Goal: Information Seeking & Learning: Learn about a topic

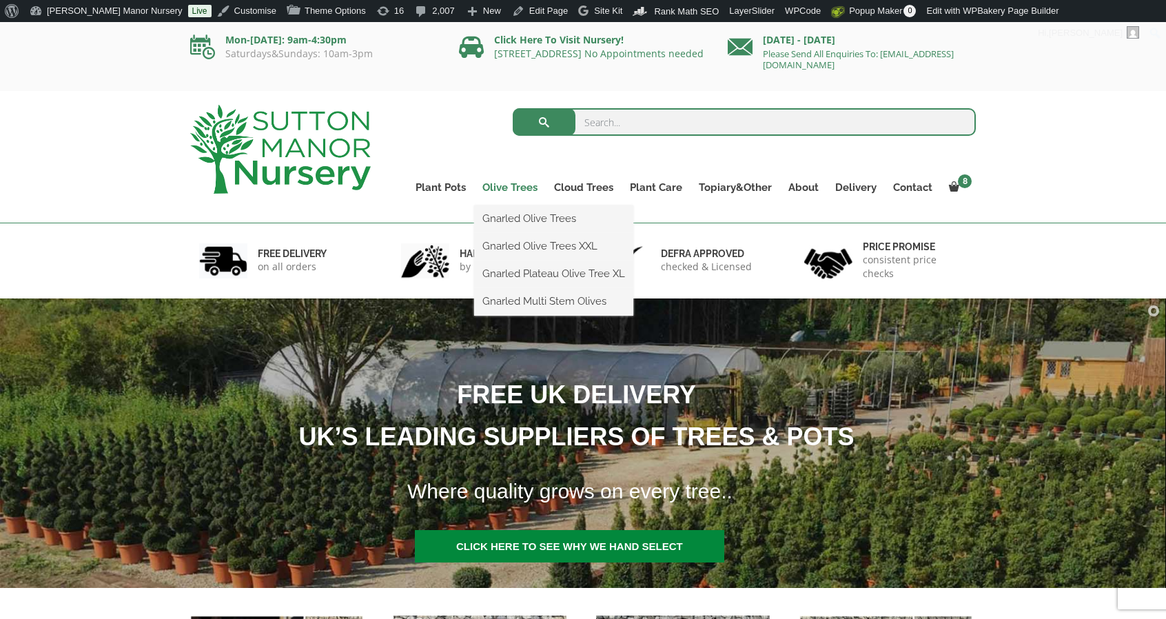
click at [514, 185] on link "Olive Trees" at bounding box center [510, 187] width 72 height 19
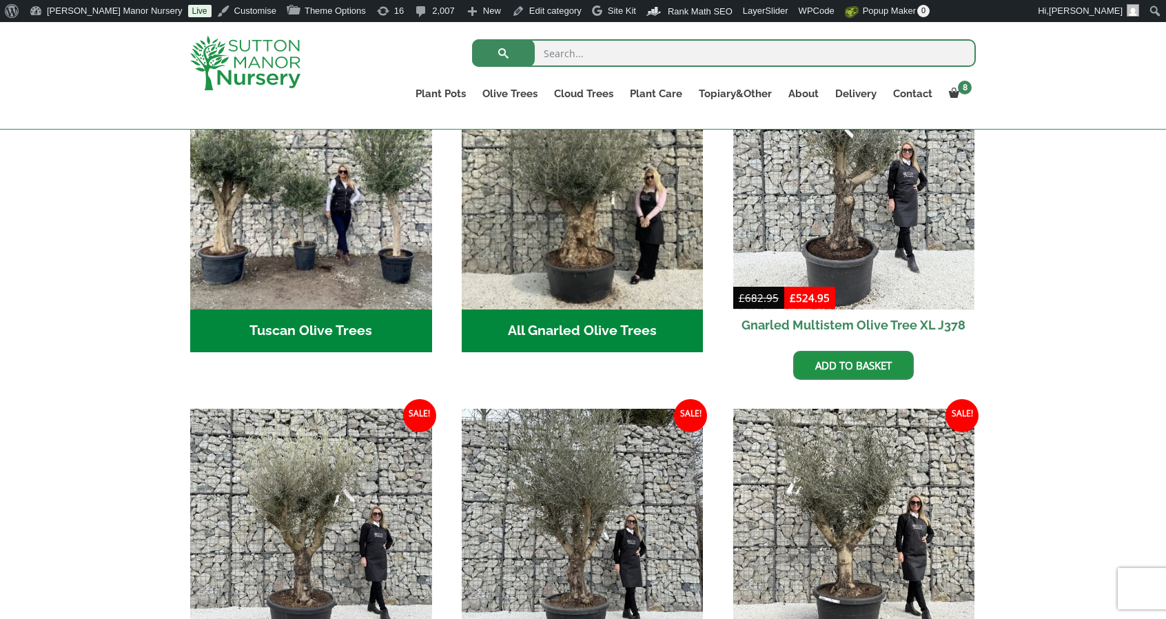
scroll to position [551, 0]
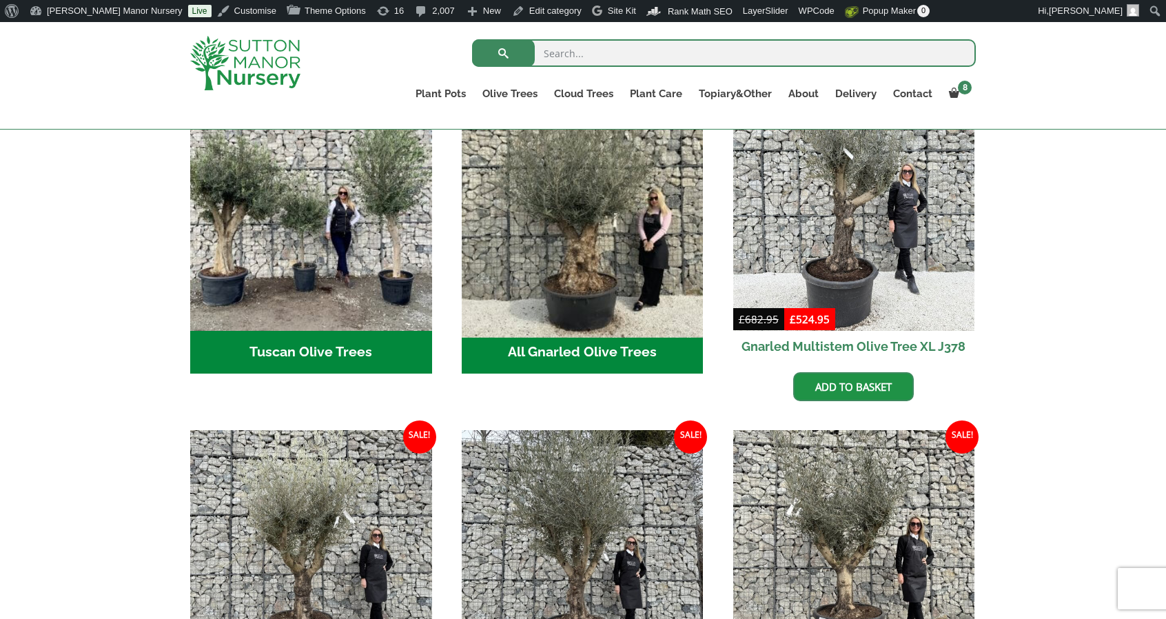
click at [537, 249] on img "Visit product category All Gnarled Olive Trees" at bounding box center [582, 210] width 254 height 254
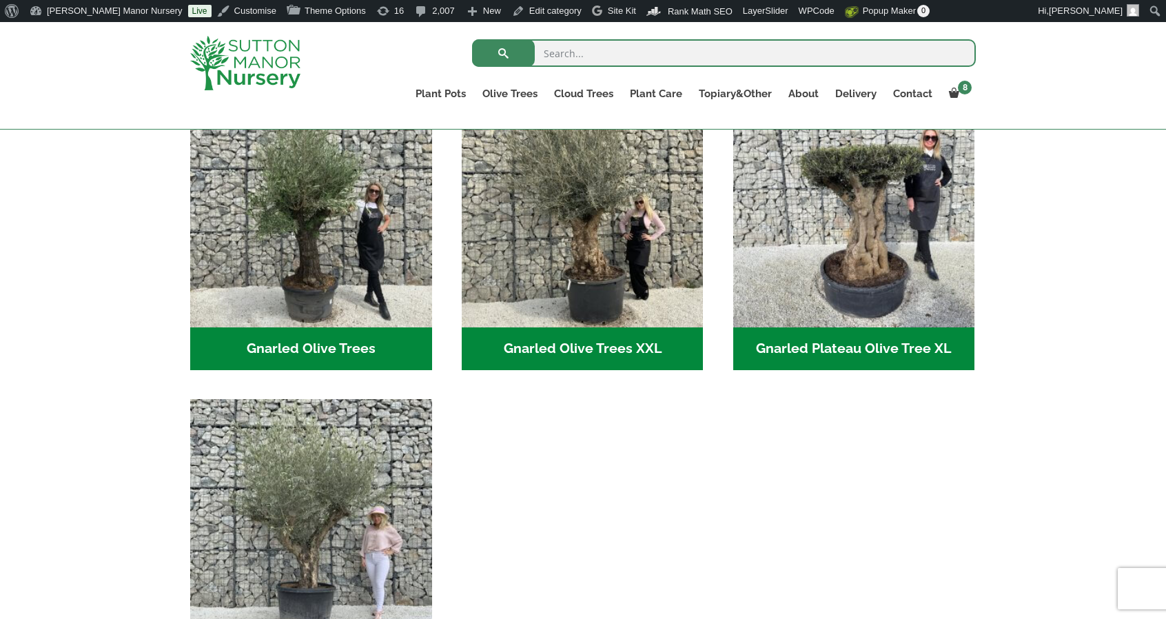
scroll to position [207, 0]
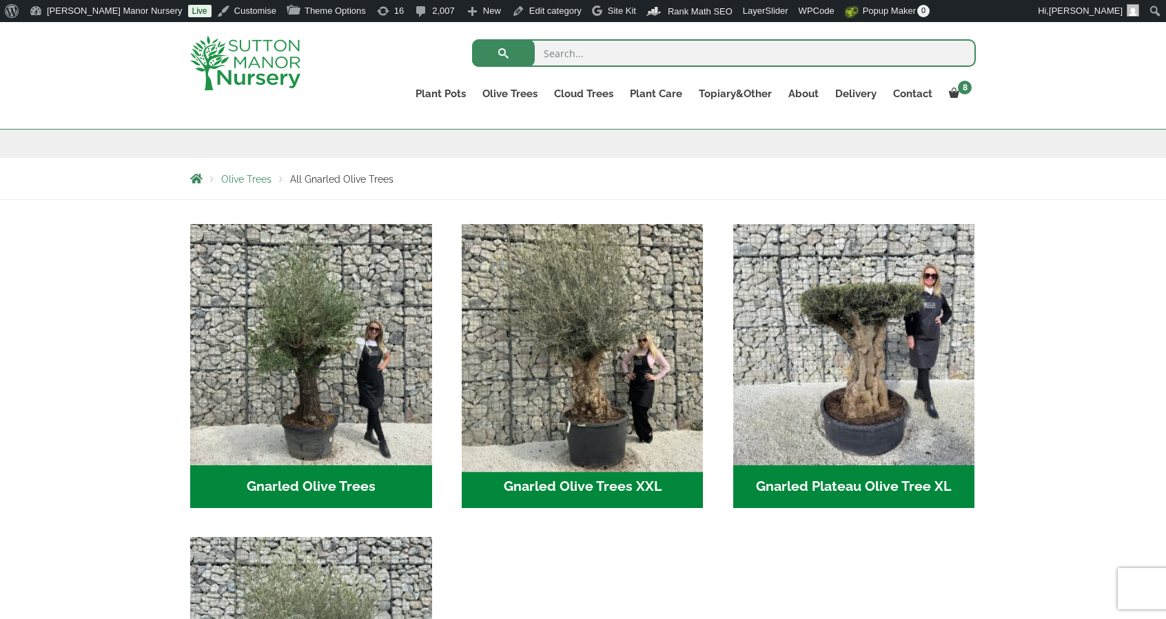
click at [624, 325] on img "Visit product category Gnarled Olive Trees XXL" at bounding box center [582, 345] width 254 height 254
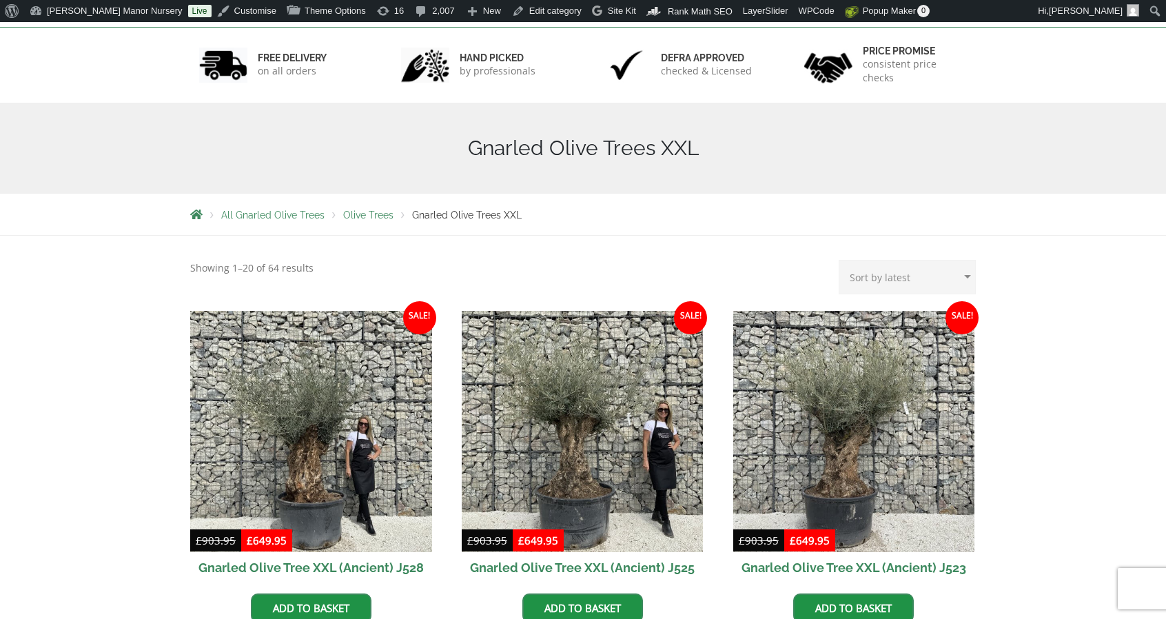
scroll to position [276, 0]
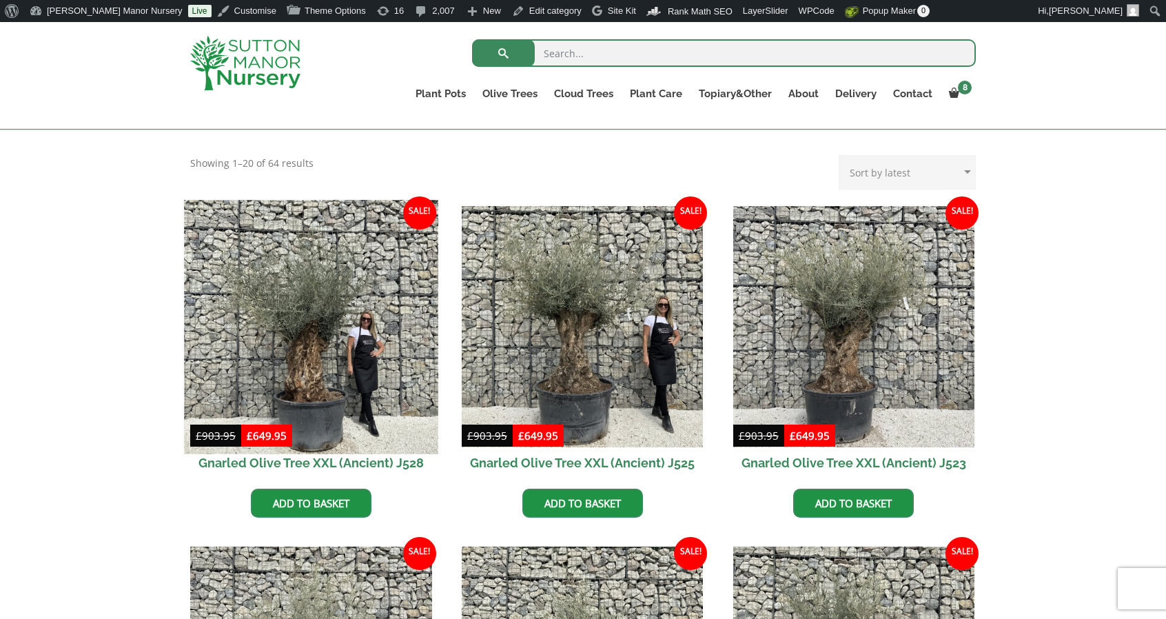
click at [250, 282] on img at bounding box center [311, 327] width 254 height 254
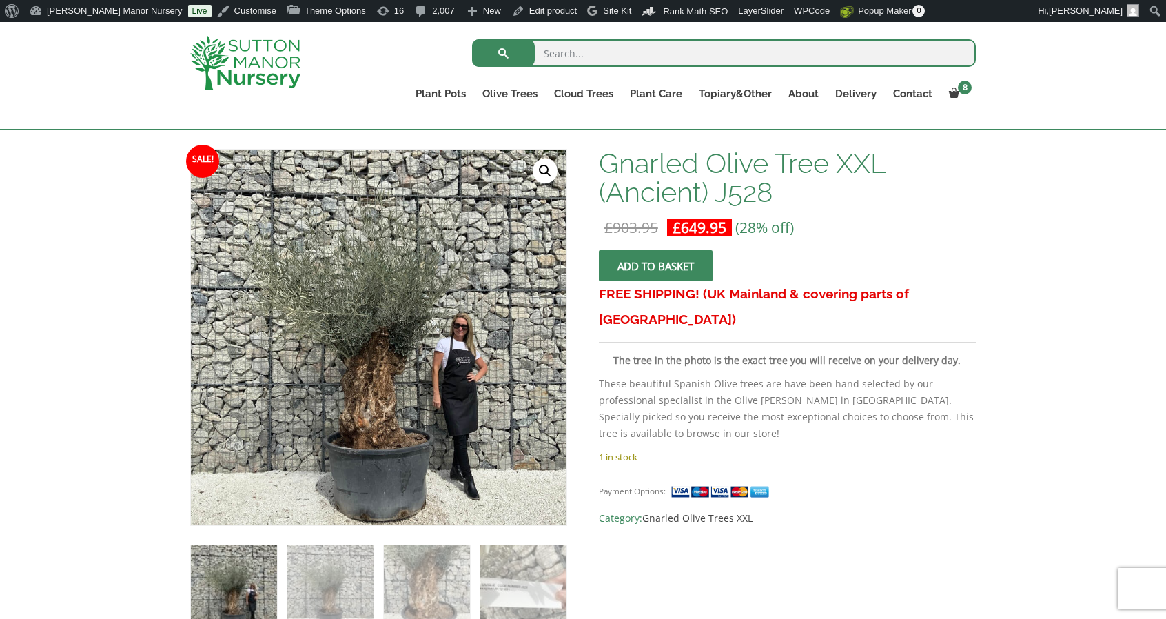
scroll to position [192, 0]
click at [913, 90] on link "Contact" at bounding box center [913, 93] width 56 height 19
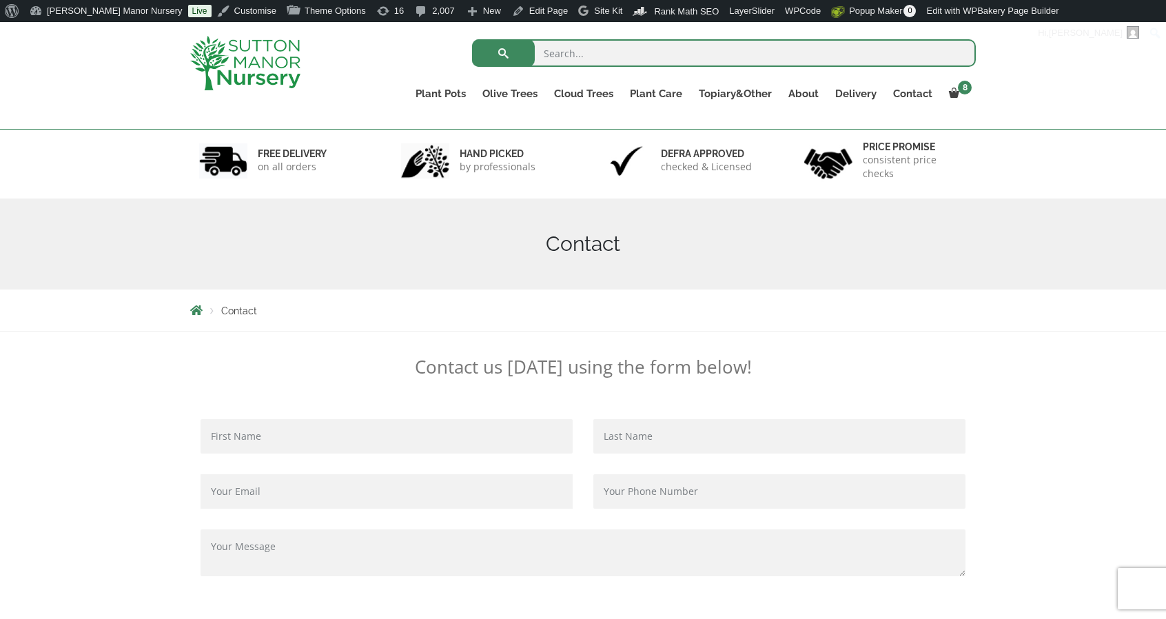
scroll to position [74, 0]
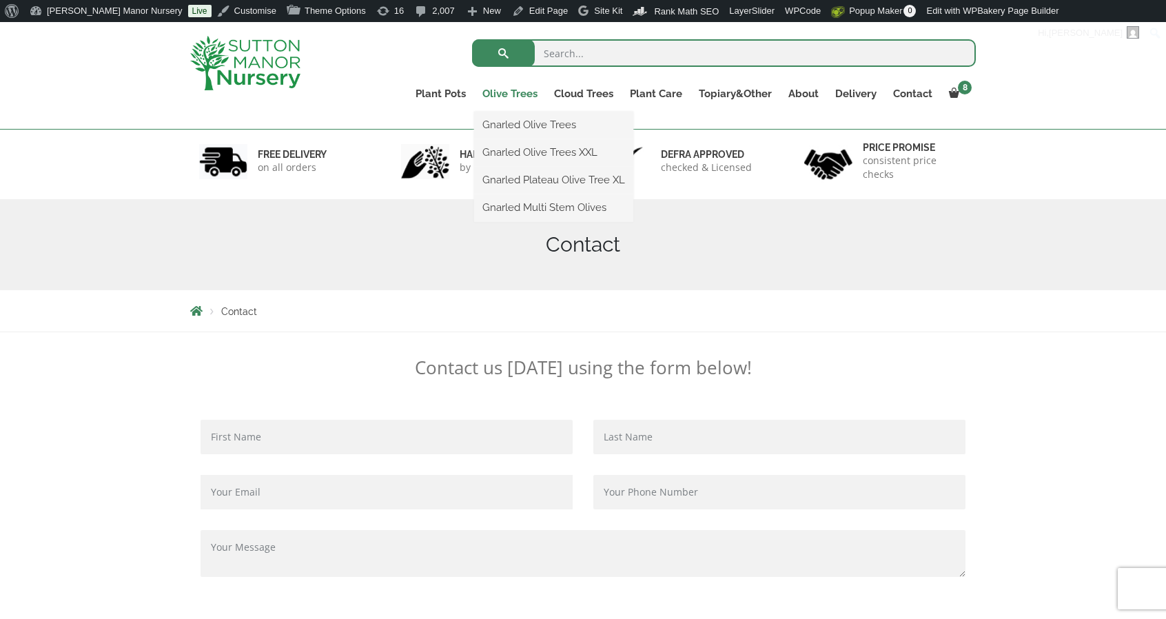
click at [510, 94] on link "Olive Trees" at bounding box center [510, 93] width 72 height 19
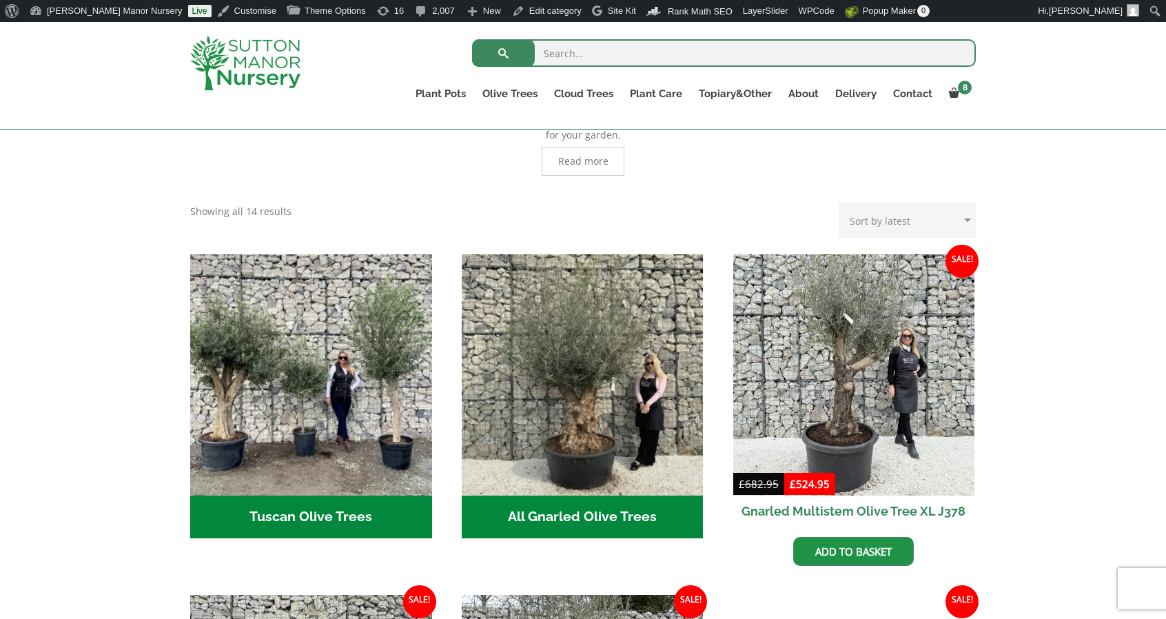
scroll to position [387, 0]
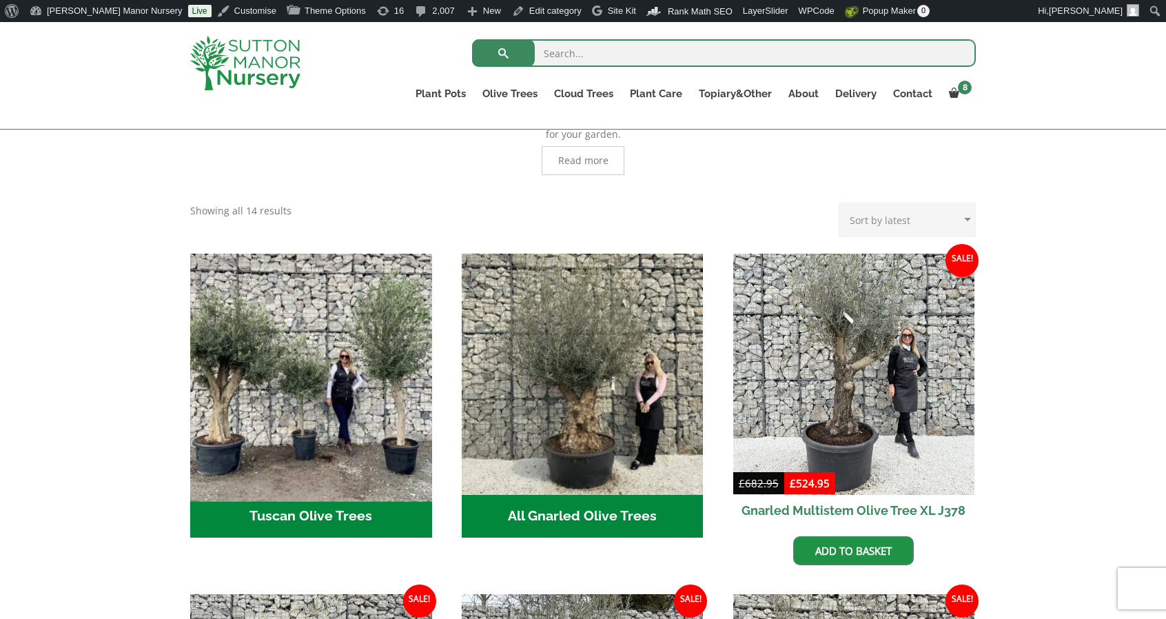
click at [343, 396] on img "Visit product category Tuscan Olive Trees" at bounding box center [311, 374] width 254 height 254
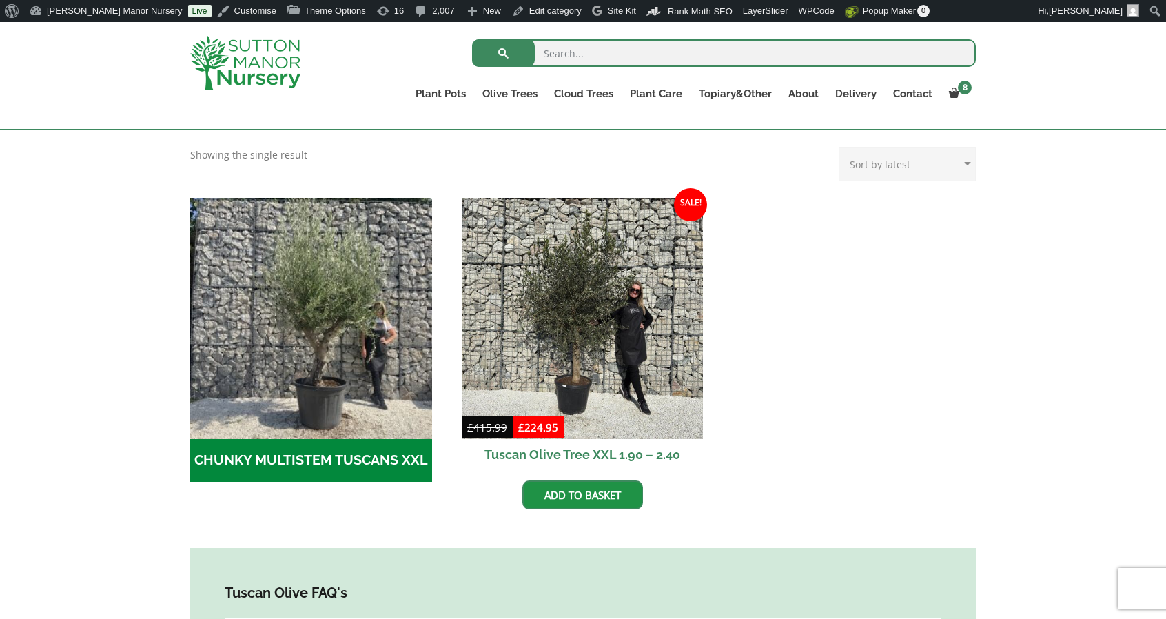
scroll to position [355, 0]
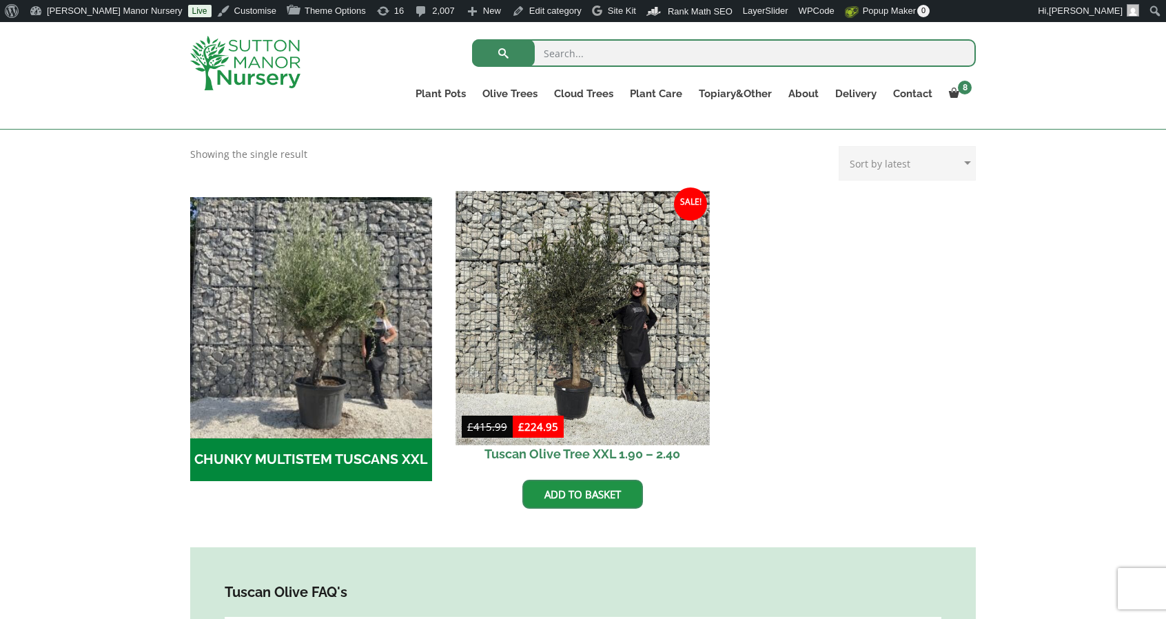
click at [590, 301] on img at bounding box center [582, 318] width 254 height 254
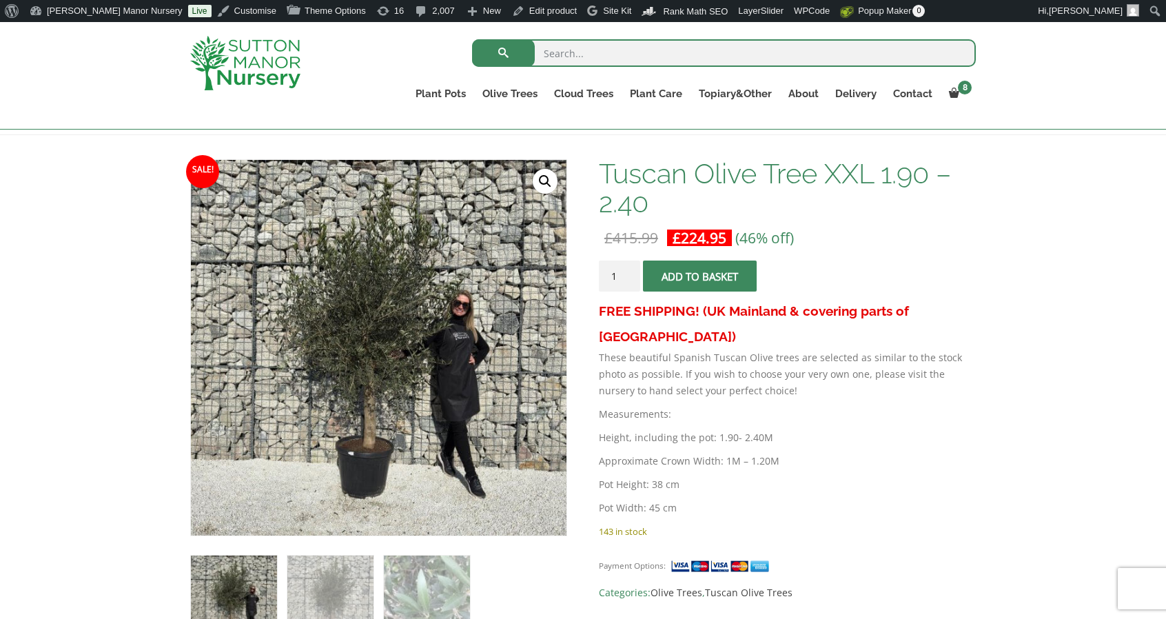
scroll to position [181, 0]
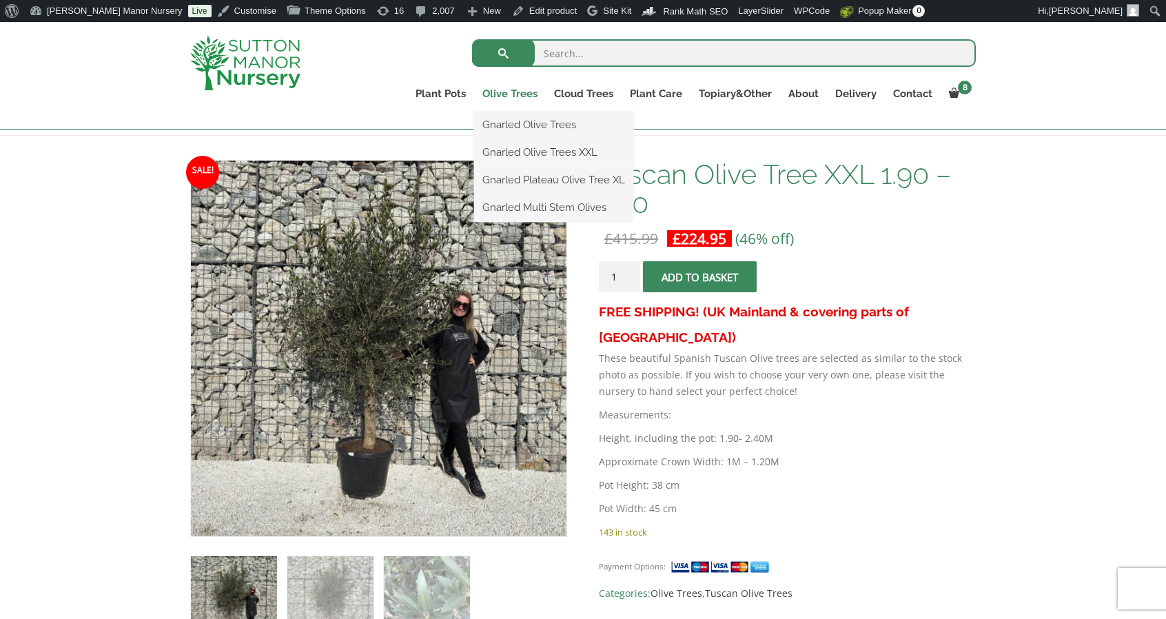
click at [527, 95] on link "Olive Trees" at bounding box center [510, 93] width 72 height 19
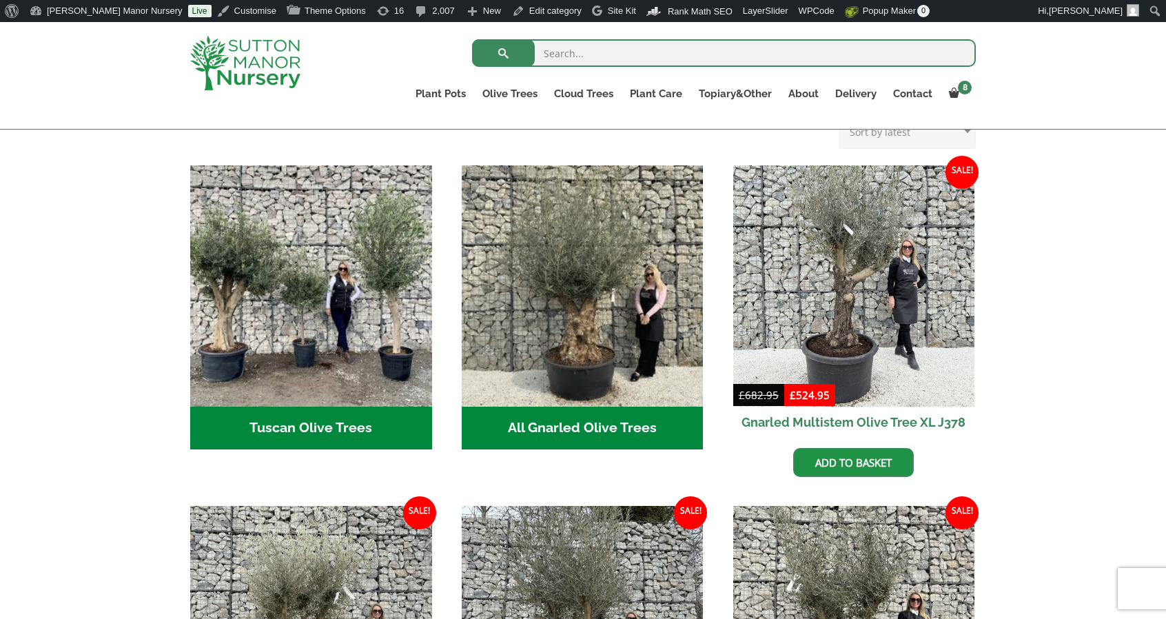
scroll to position [476, 0]
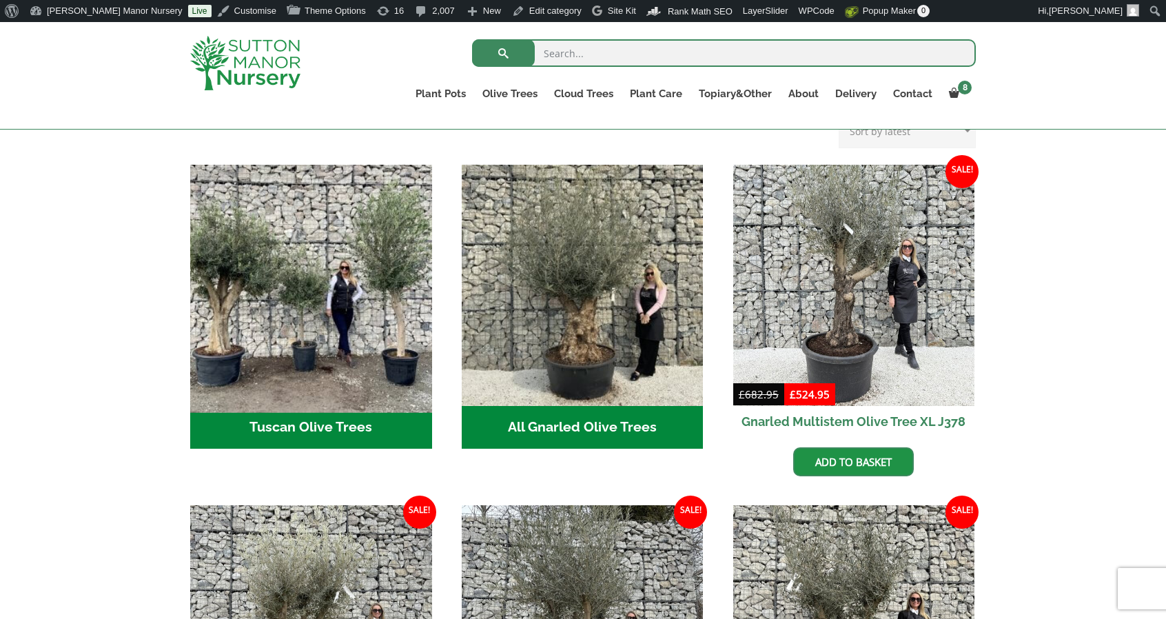
click at [316, 333] on img "Visit product category Tuscan Olive Trees" at bounding box center [311, 285] width 254 height 254
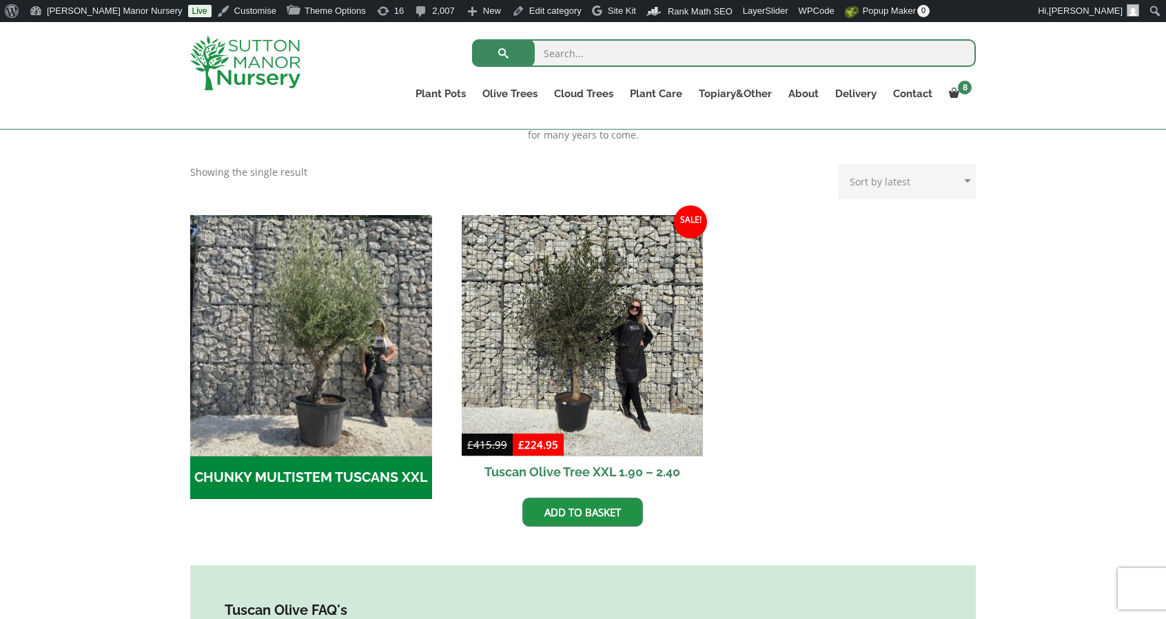
scroll to position [338, 0]
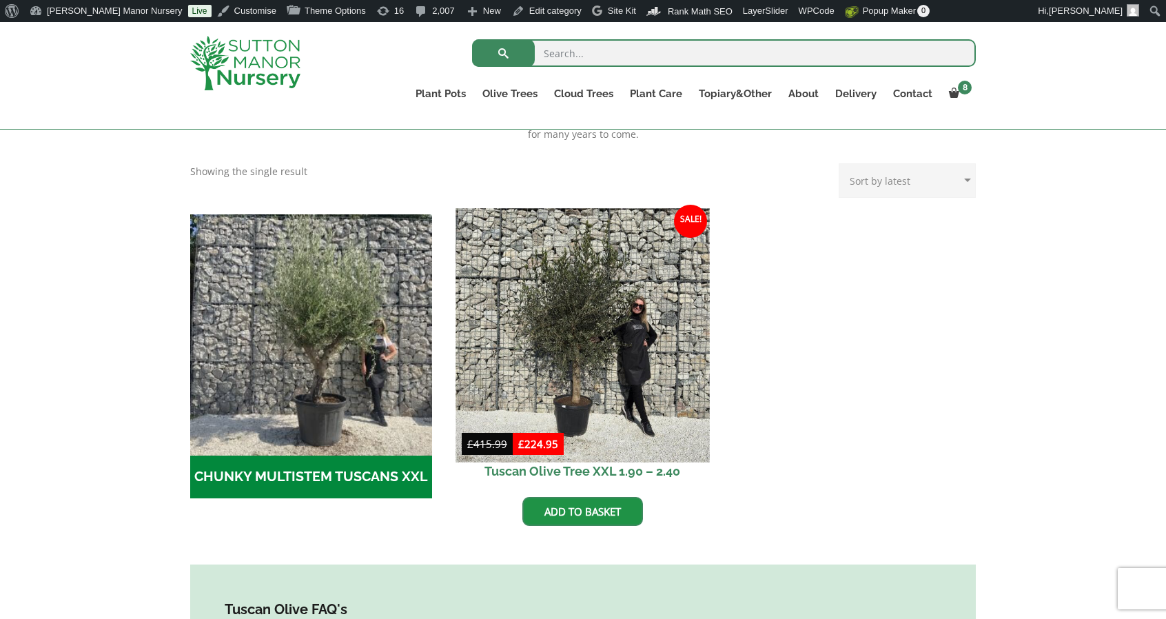
click at [558, 208] on img at bounding box center [582, 335] width 254 height 254
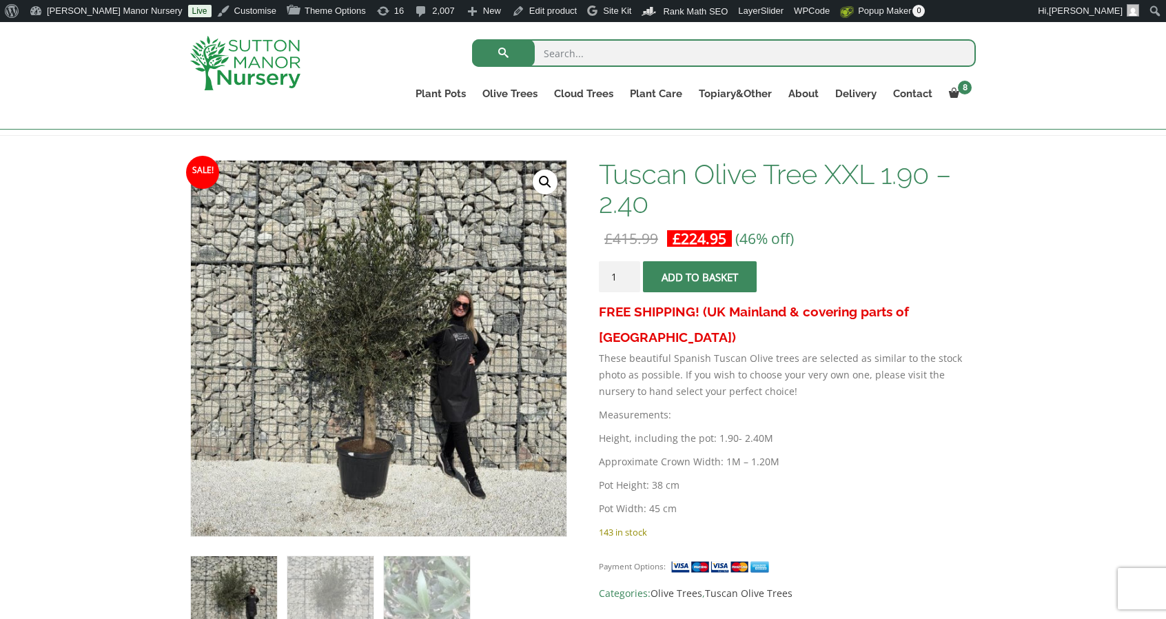
scroll to position [181, 0]
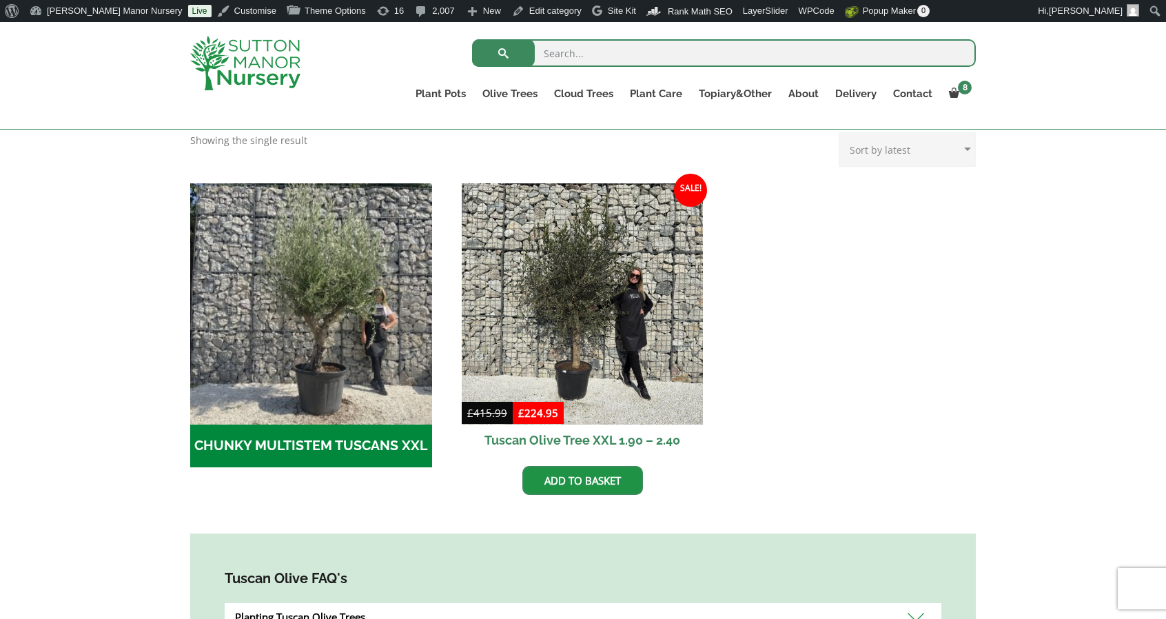
scroll to position [365, 0]
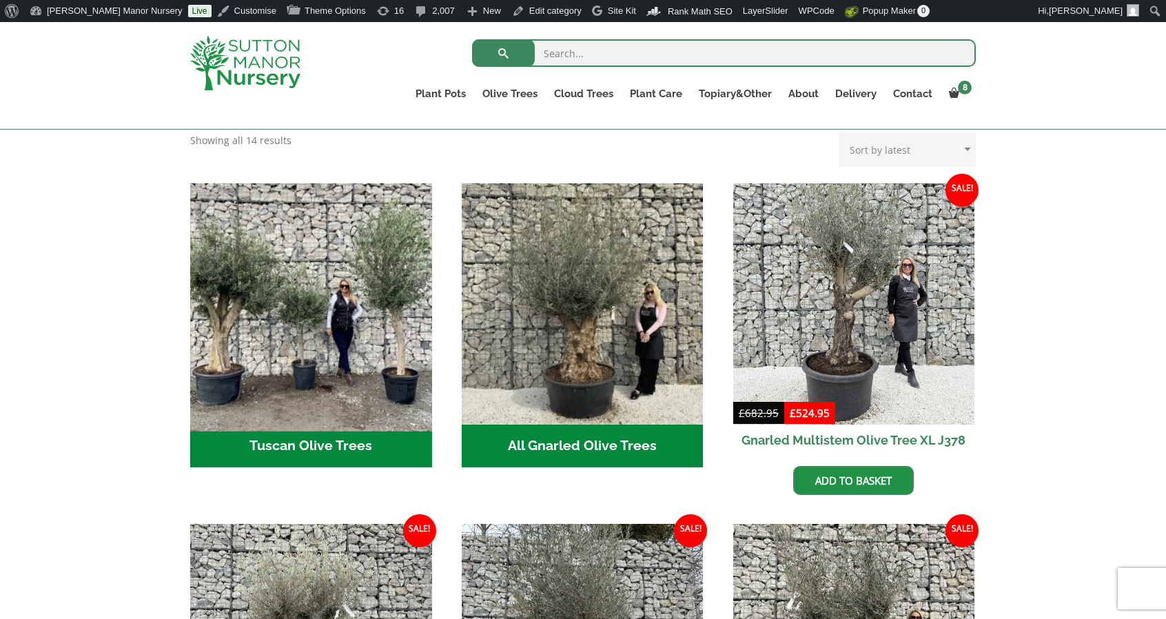
click at [408, 286] on img "Visit product category Tuscan Olive Trees" at bounding box center [311, 304] width 254 height 254
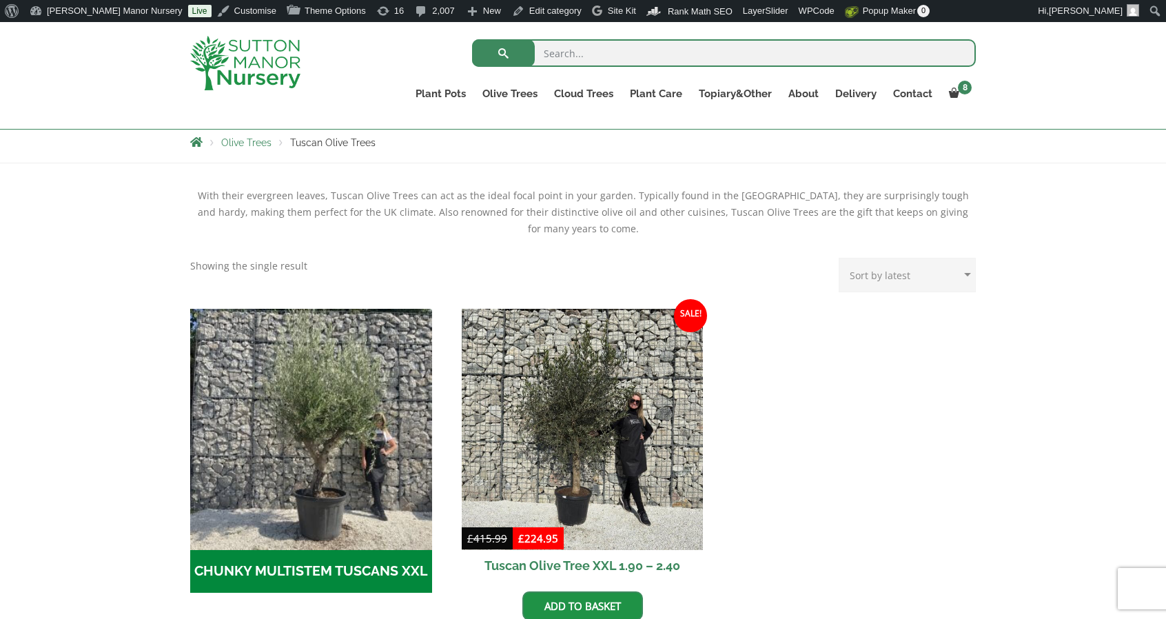
scroll to position [245, 0]
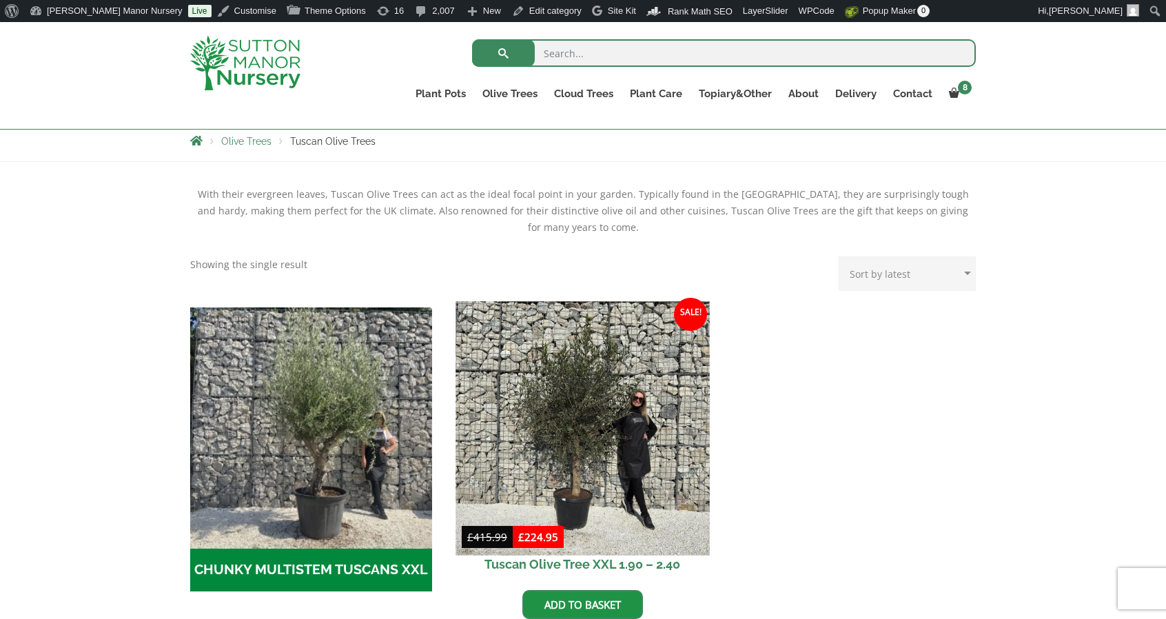
click at [672, 487] on img at bounding box center [582, 428] width 254 height 254
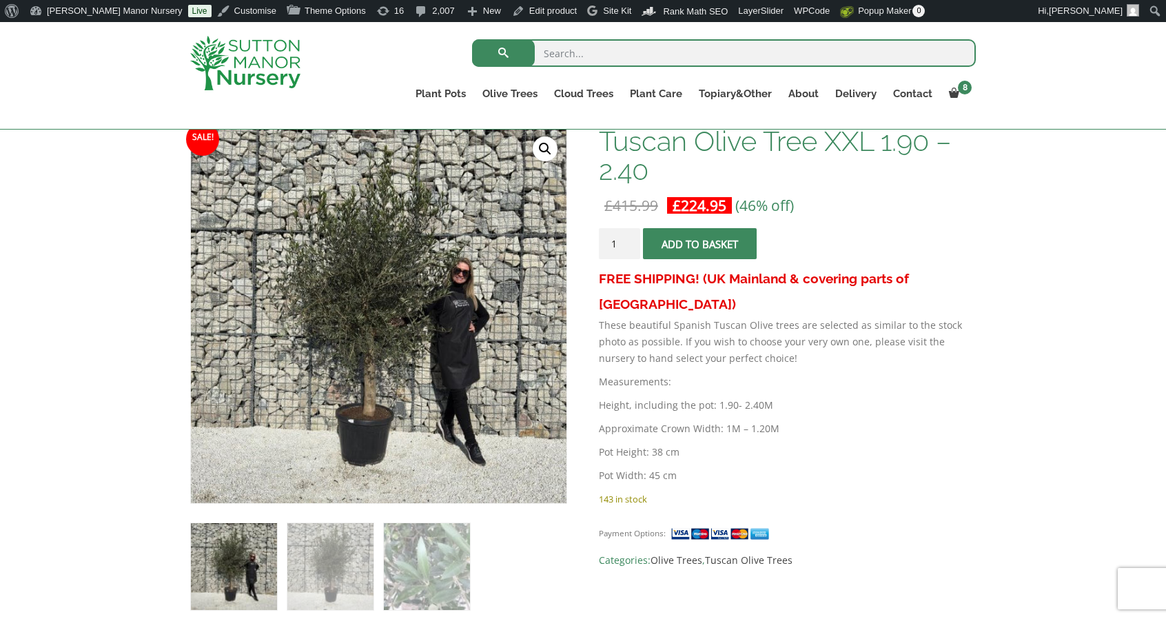
scroll to position [212, 0]
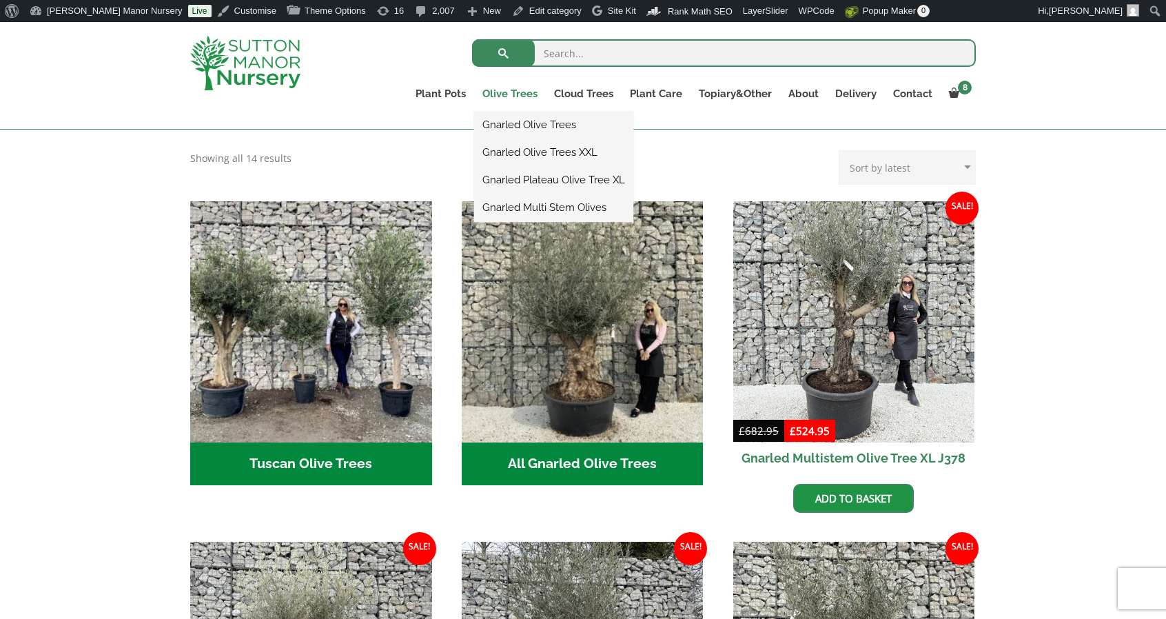
click at [518, 93] on link "Olive Trees" at bounding box center [510, 93] width 72 height 19
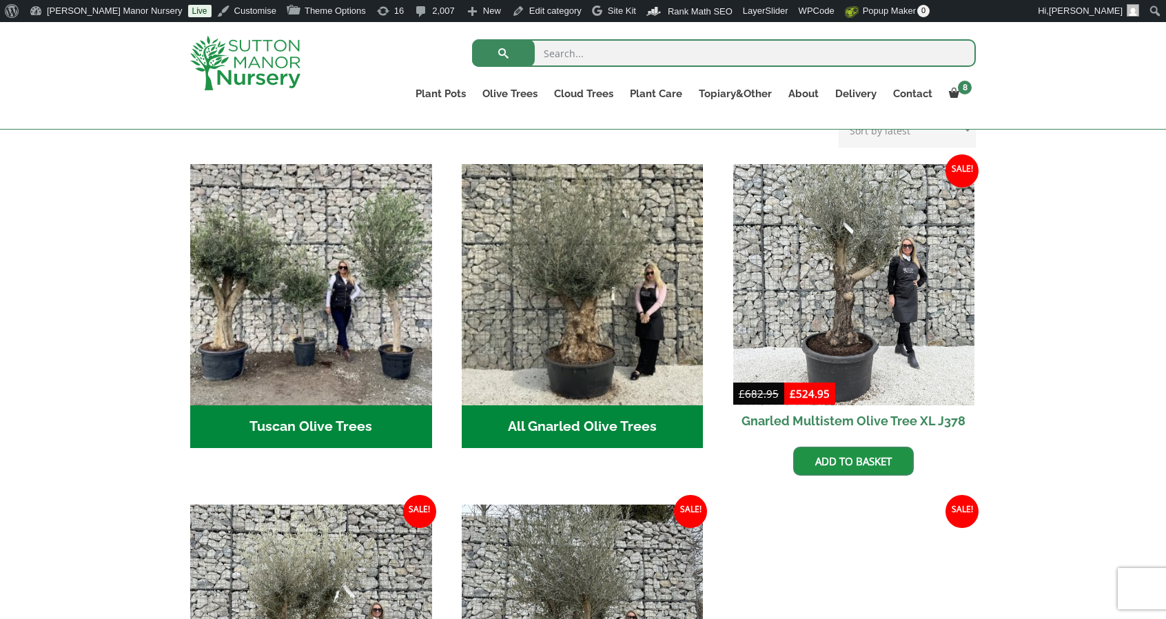
scroll to position [479, 0]
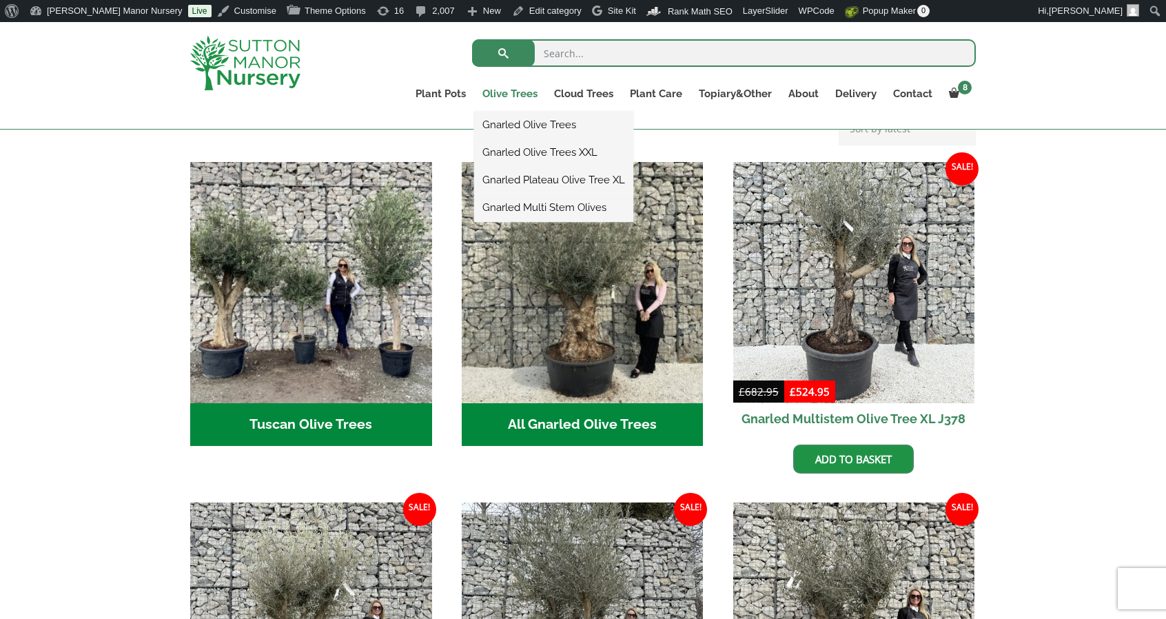
click at [517, 92] on link "Olive Trees" at bounding box center [510, 93] width 72 height 19
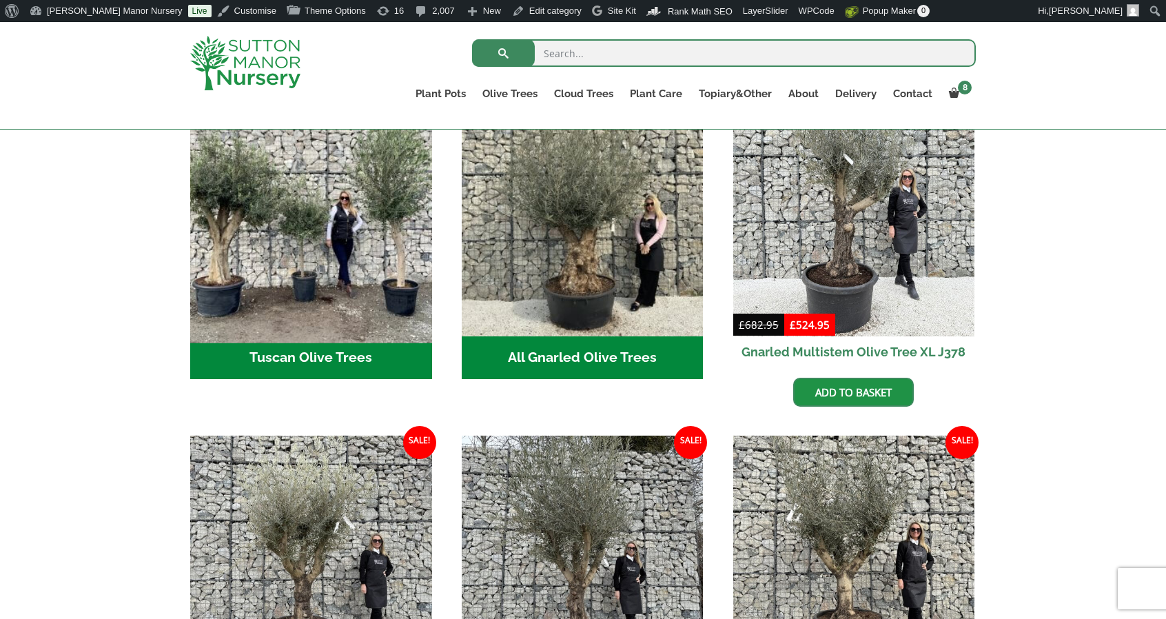
scroll to position [604, 0]
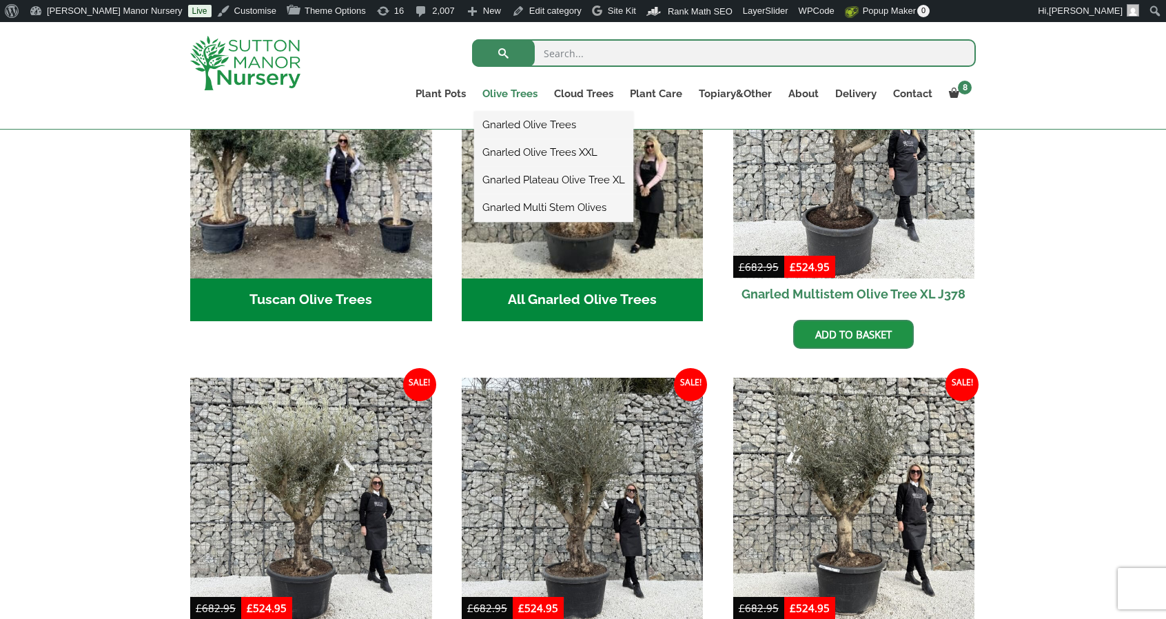
click at [524, 90] on link "Olive Trees" at bounding box center [510, 93] width 72 height 19
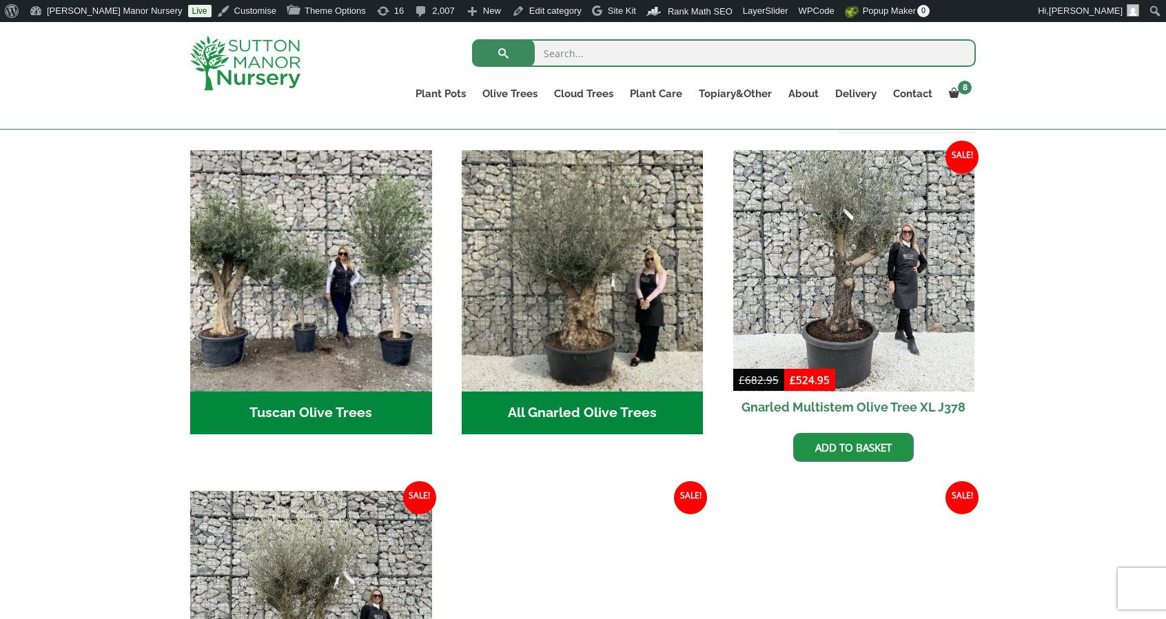
scroll to position [491, 0]
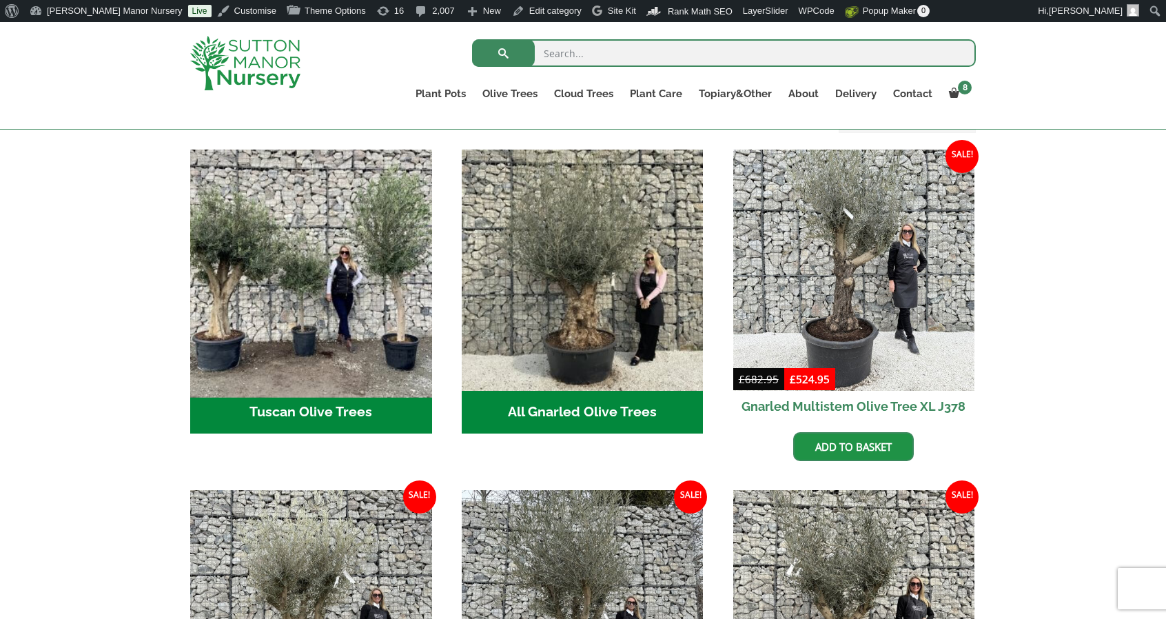
click at [260, 371] on img "Visit product category Tuscan Olive Trees" at bounding box center [311, 270] width 254 height 254
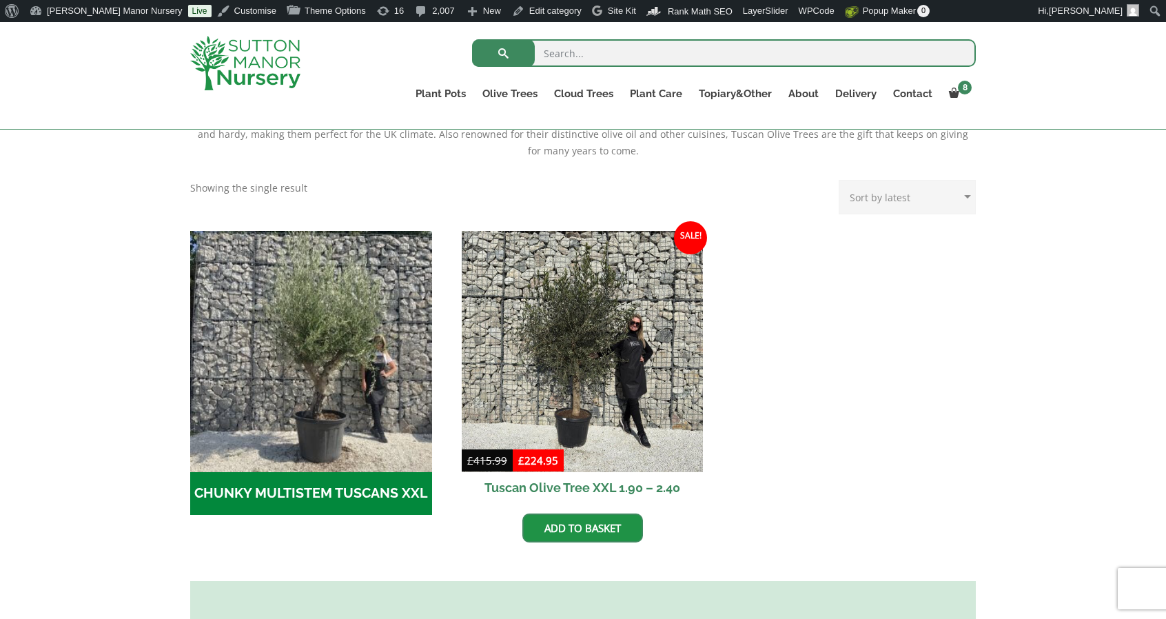
scroll to position [322, 0]
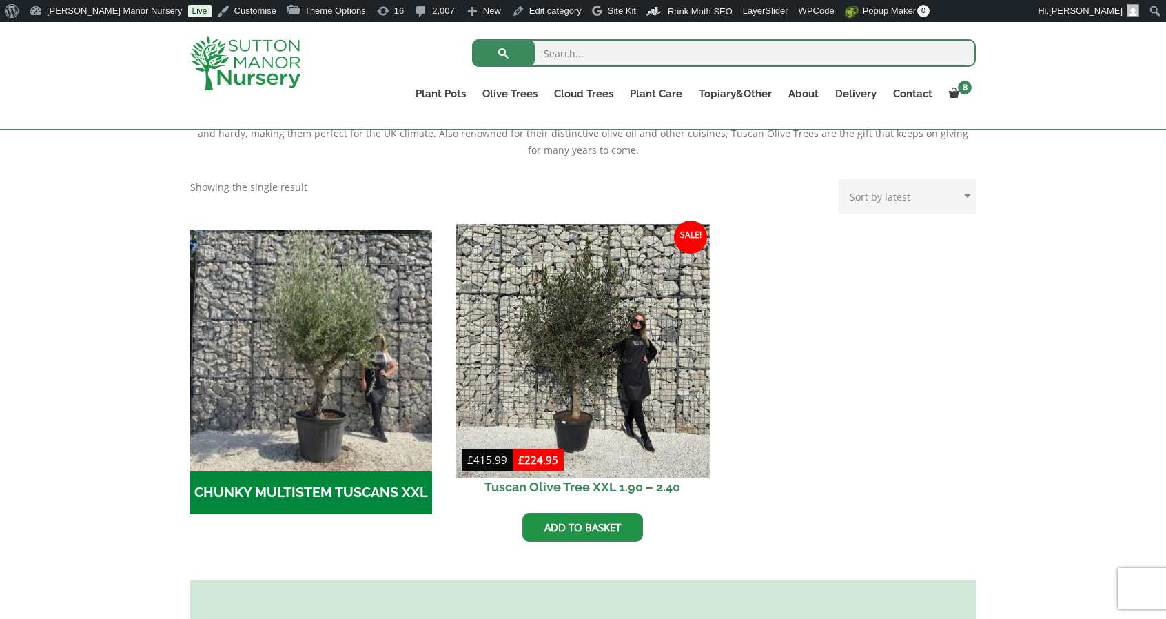
click at [513, 331] on img at bounding box center [582, 351] width 254 height 254
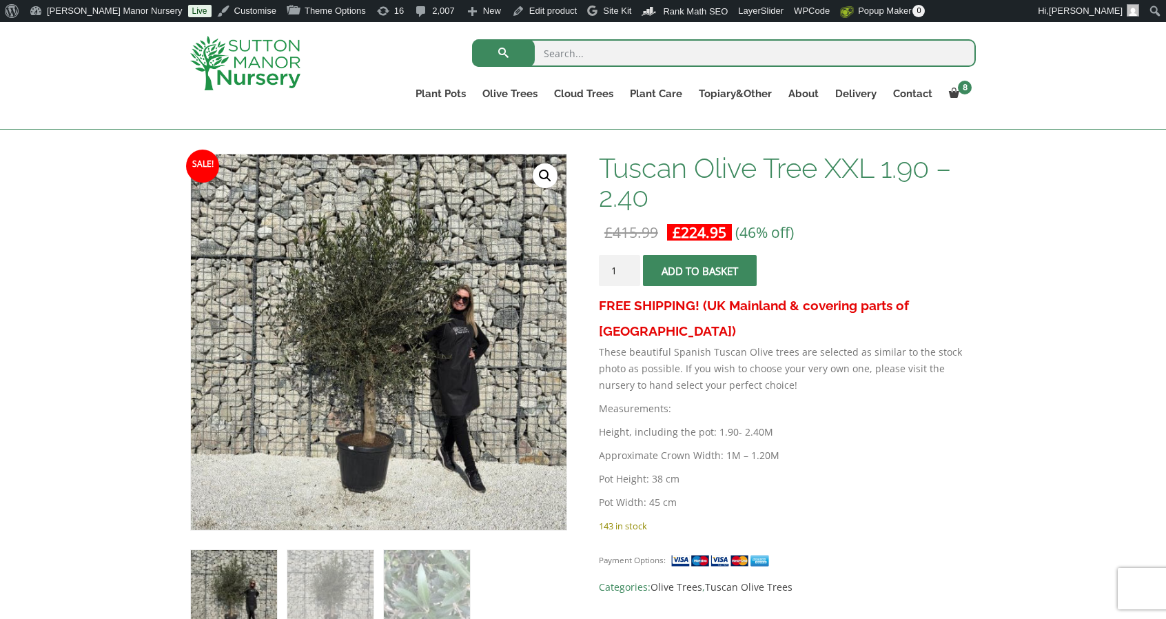
scroll to position [200, 0]
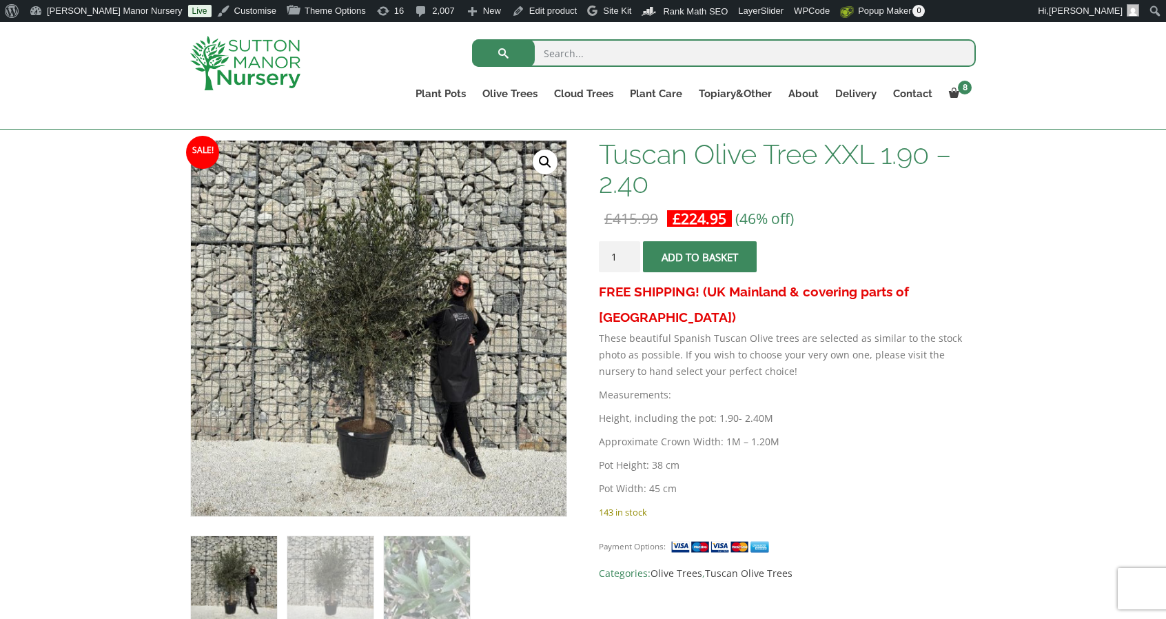
click at [259, 58] on img at bounding box center [245, 63] width 110 height 54
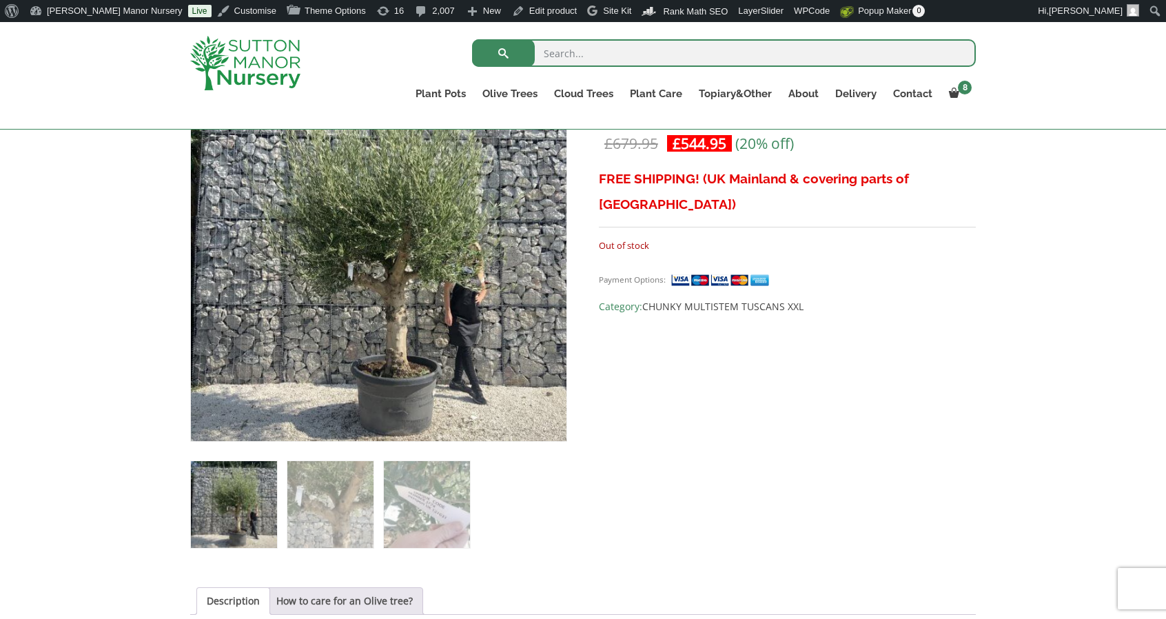
scroll to position [276, 0]
